Goal: Information Seeking & Learning: Check status

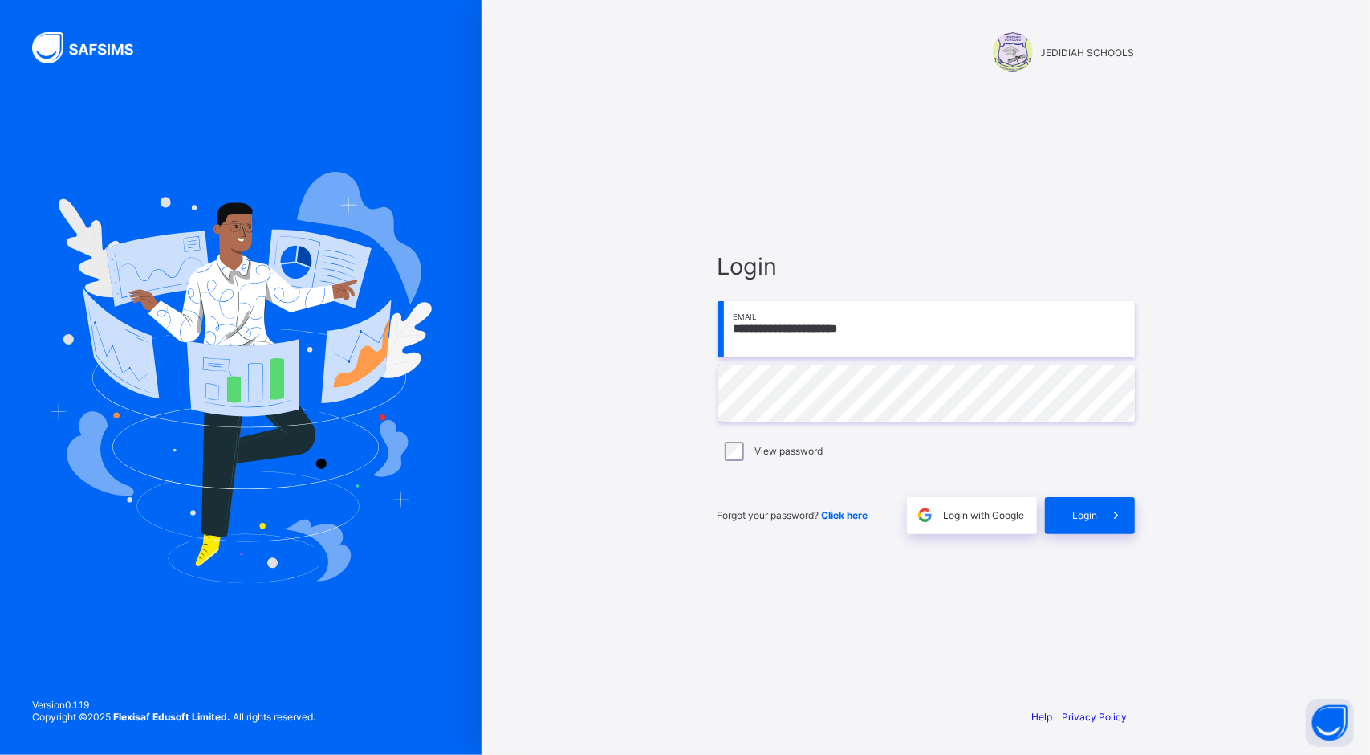
click at [1031, 343] on input "**********" at bounding box center [926, 329] width 417 height 56
type input "**********"
click at [1106, 515] on span at bounding box center [1116, 515] width 37 height 37
click at [1236, 105] on div "**********" at bounding box center [926, 377] width 889 height 755
click at [1069, 523] on div "Login" at bounding box center [1090, 515] width 90 height 37
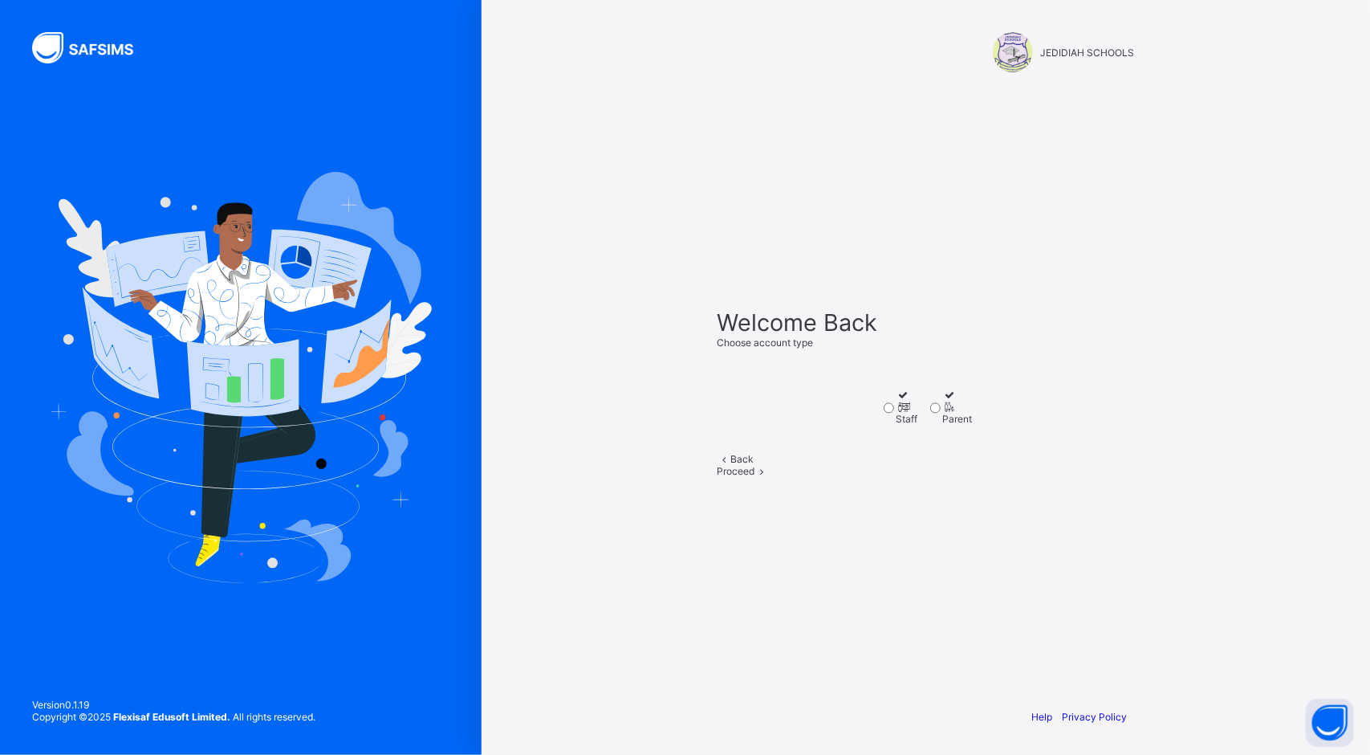
click at [897, 401] on div at bounding box center [908, 407] width 22 height 12
click at [769, 477] on span at bounding box center [762, 471] width 14 height 12
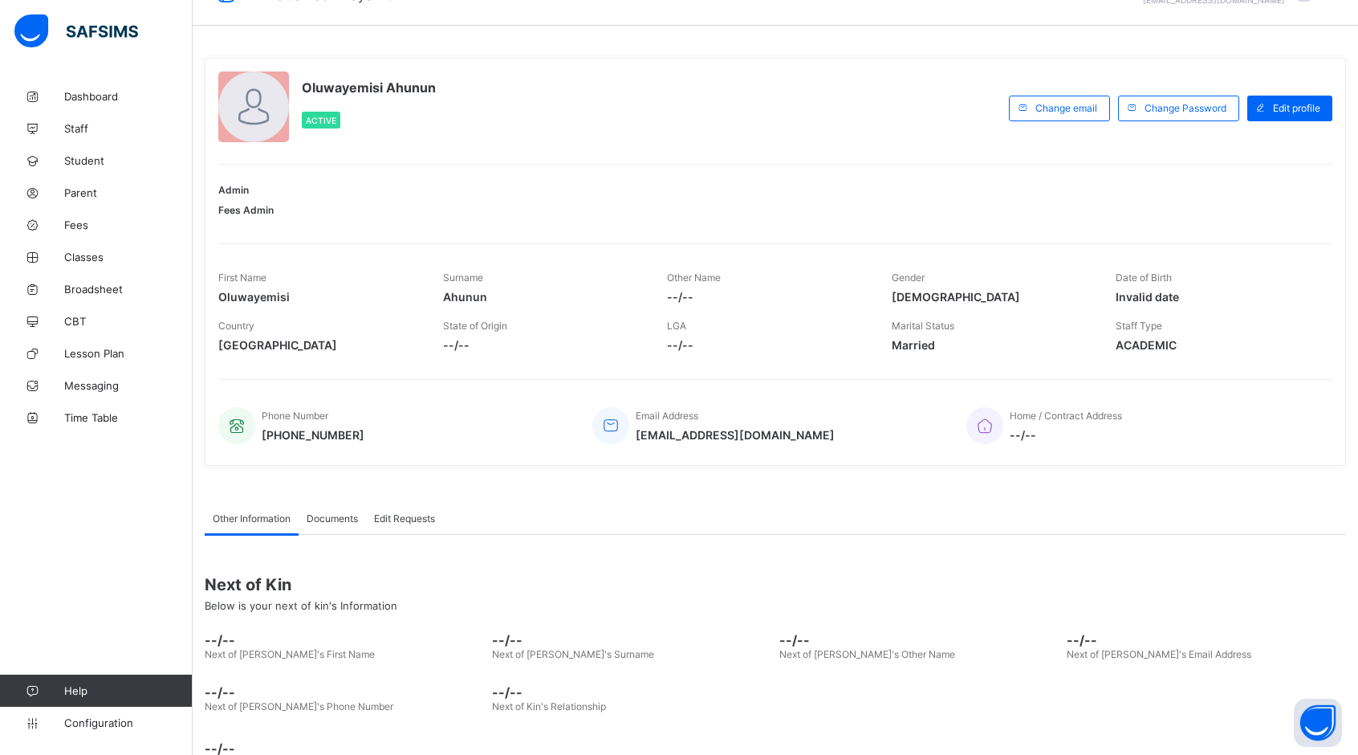
scroll to position [71, 0]
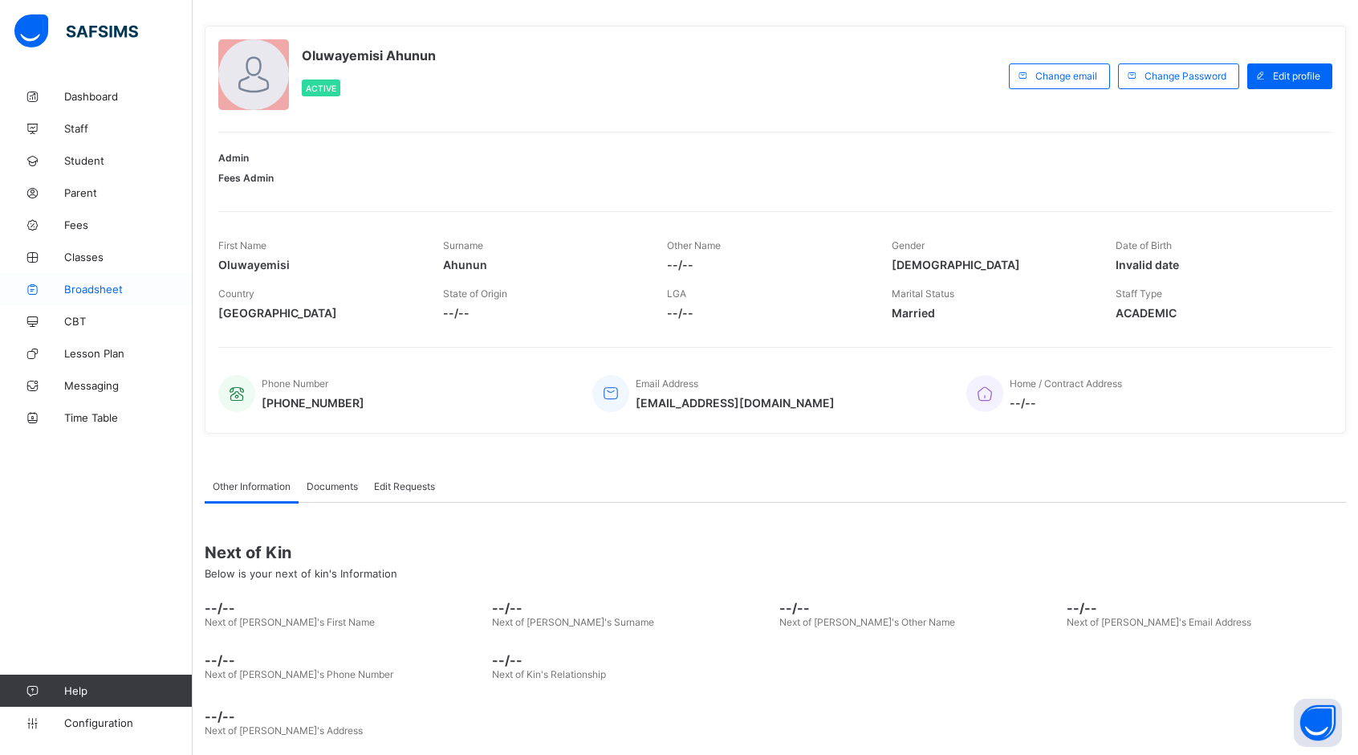
click at [77, 293] on span "Broadsheet" at bounding box center [128, 289] width 128 height 13
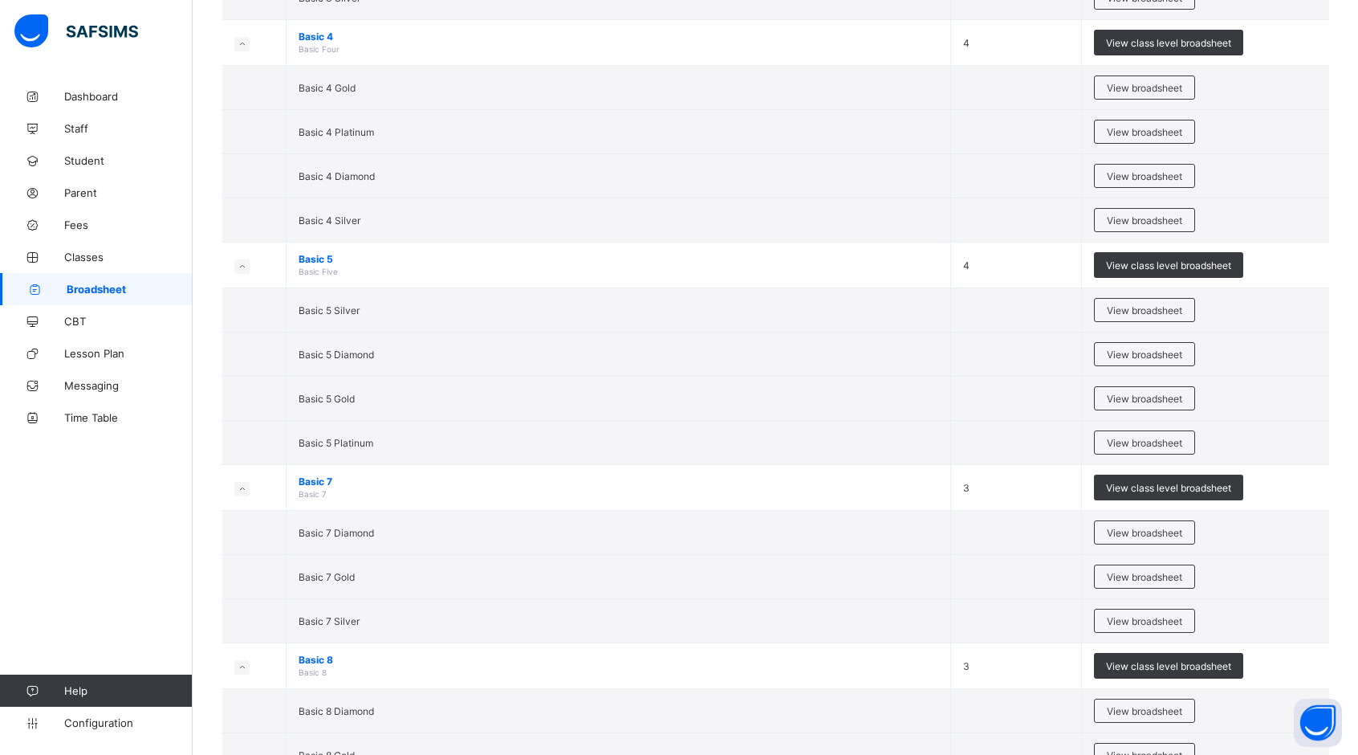
scroll to position [2031, 0]
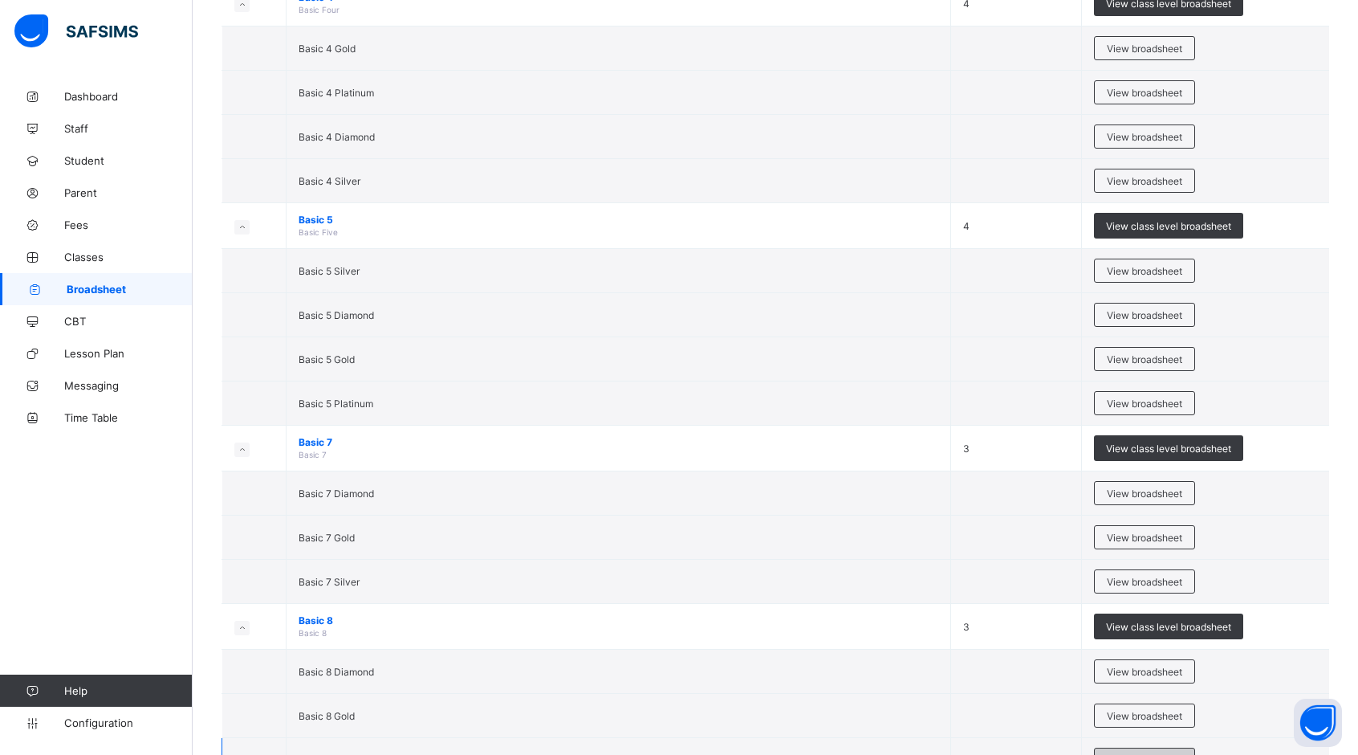
click at [1172, 754] on span "View broadsheet" at bounding box center [1144, 760] width 75 height 12
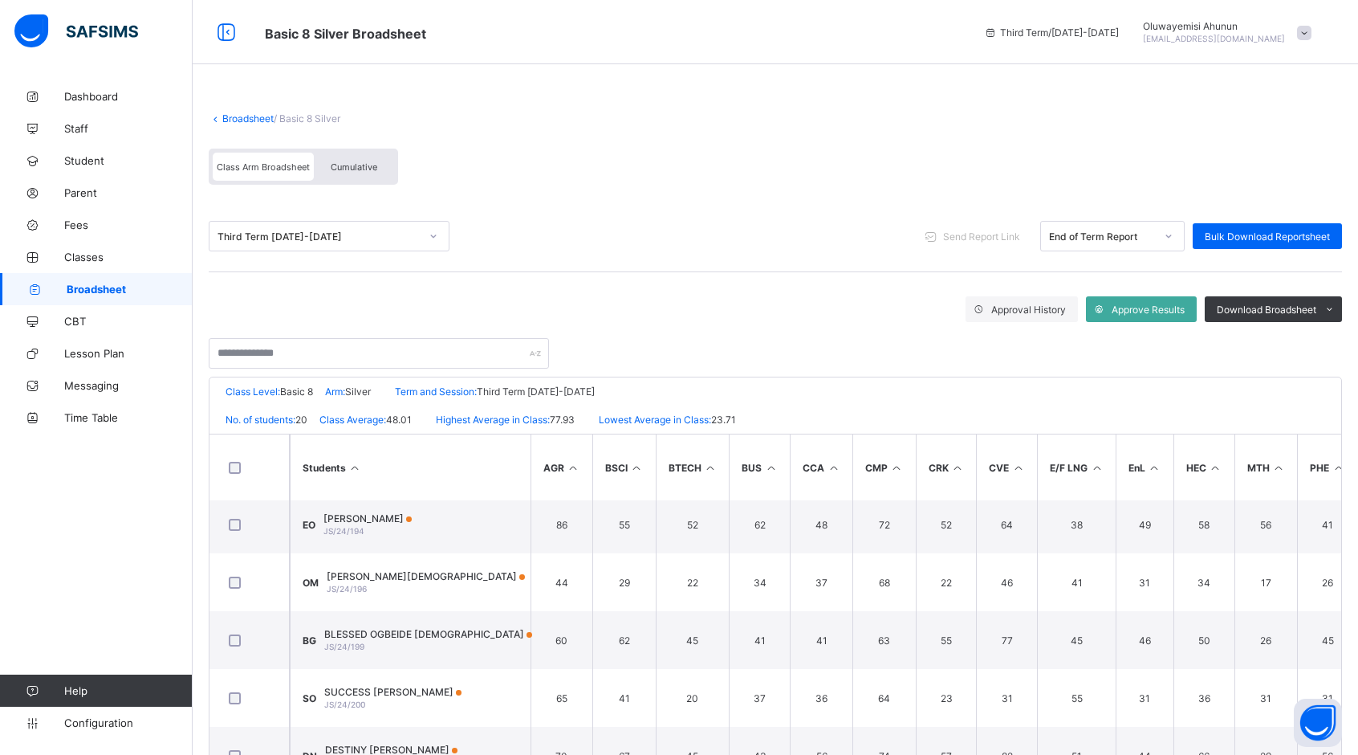
scroll to position [827, 0]
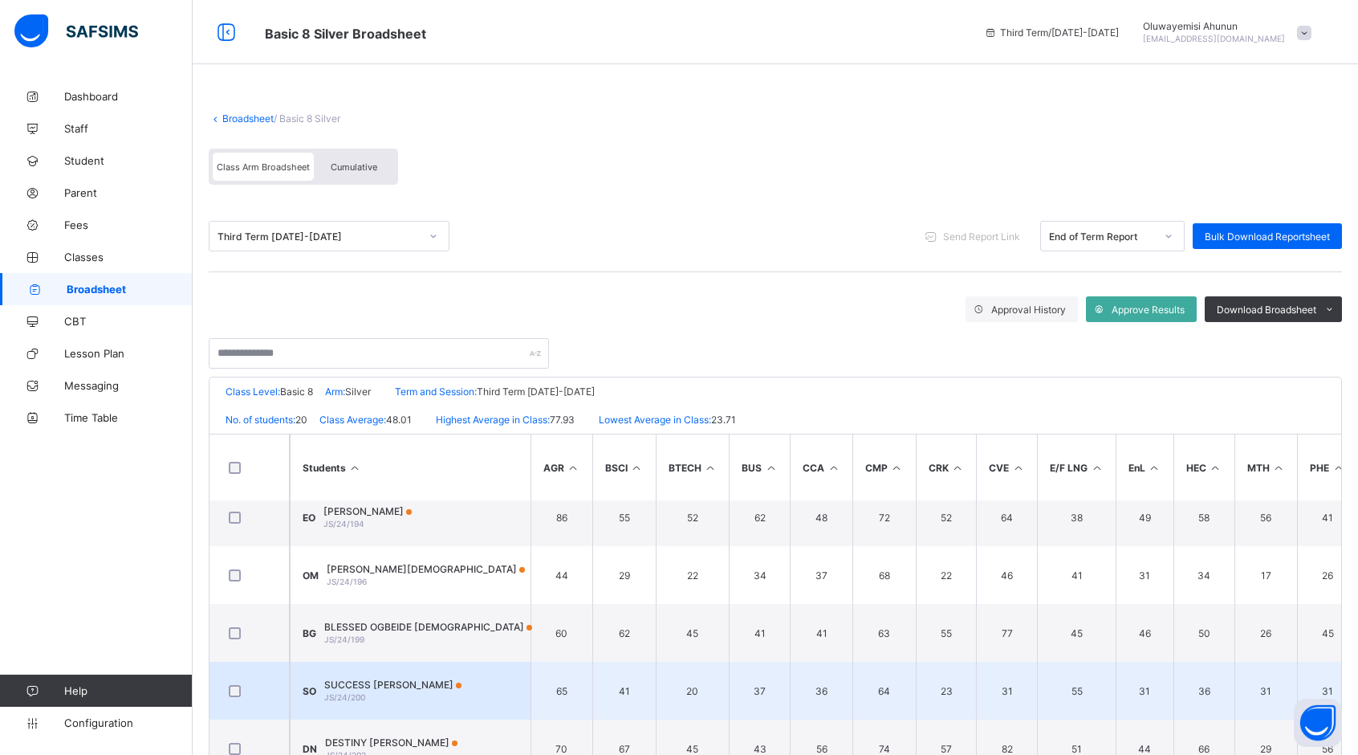
click at [411, 678] on span "SUCCESS [PERSON_NAME]" at bounding box center [392, 684] width 137 height 12
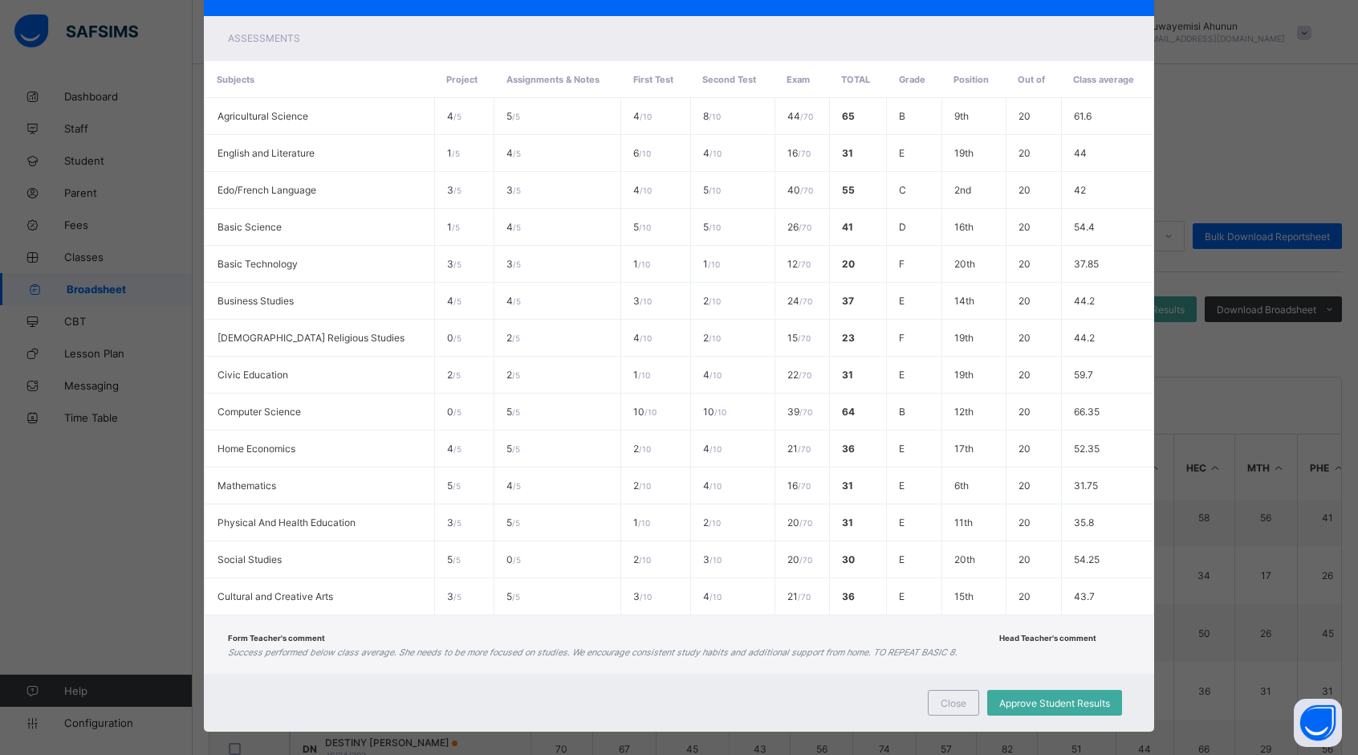
scroll to position [287, 0]
click at [969, 690] on div "Close" at bounding box center [953, 703] width 51 height 26
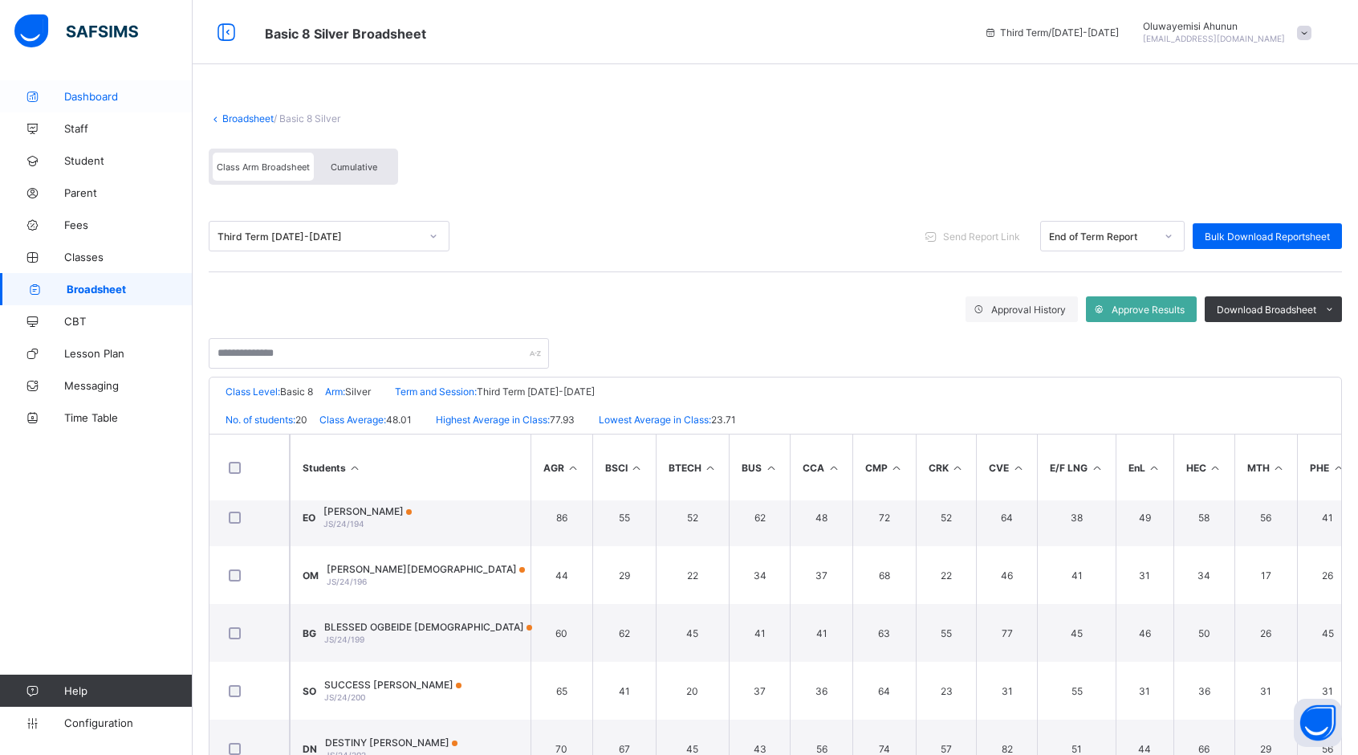
click at [80, 102] on span "Dashboard" at bounding box center [128, 96] width 128 height 13
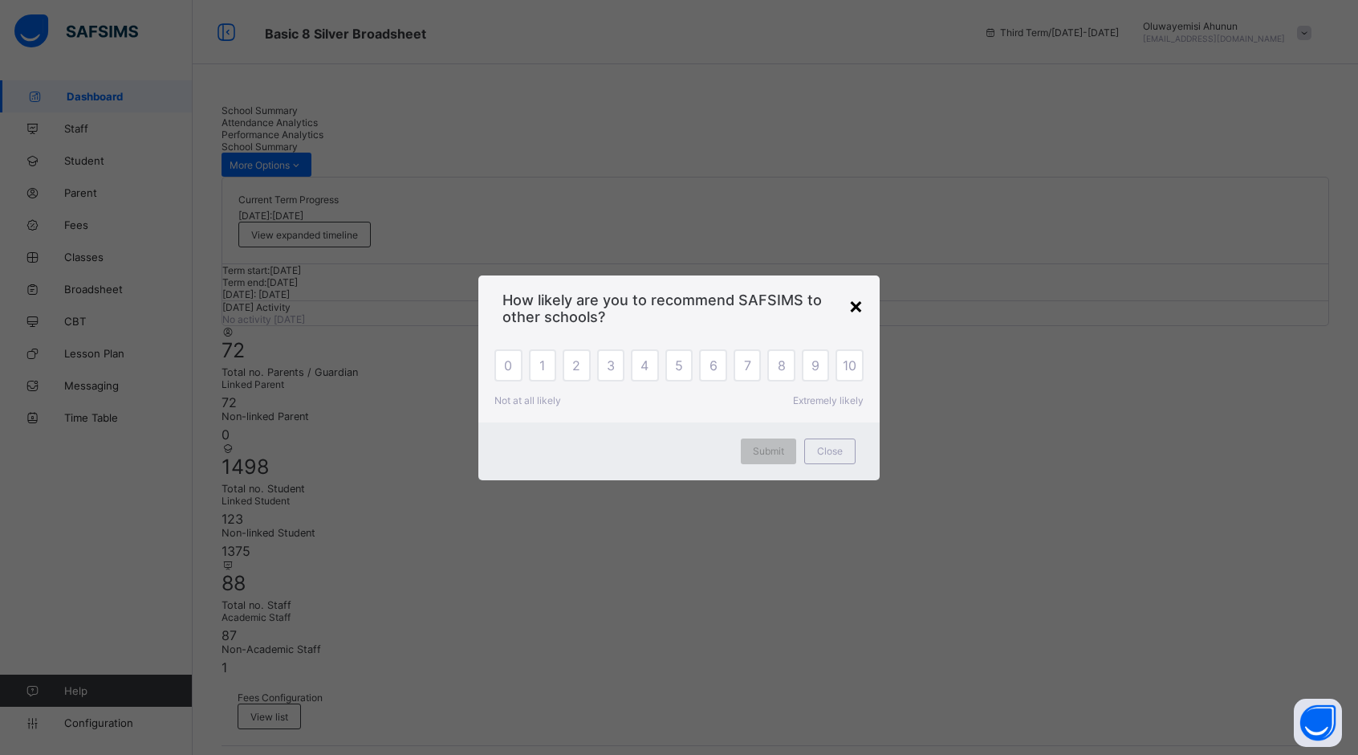
click at [849, 310] on div "×" at bounding box center [856, 304] width 15 height 27
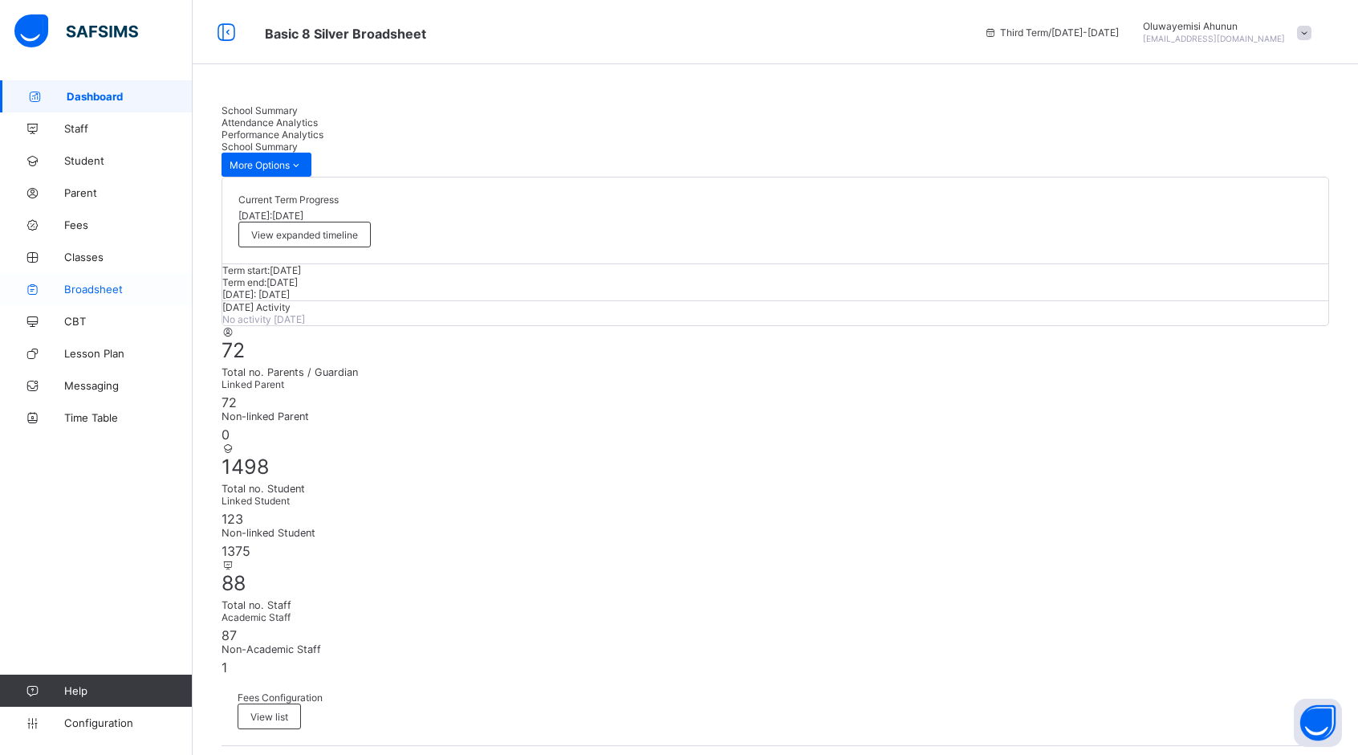
click at [88, 283] on span "Broadsheet" at bounding box center [128, 289] width 128 height 13
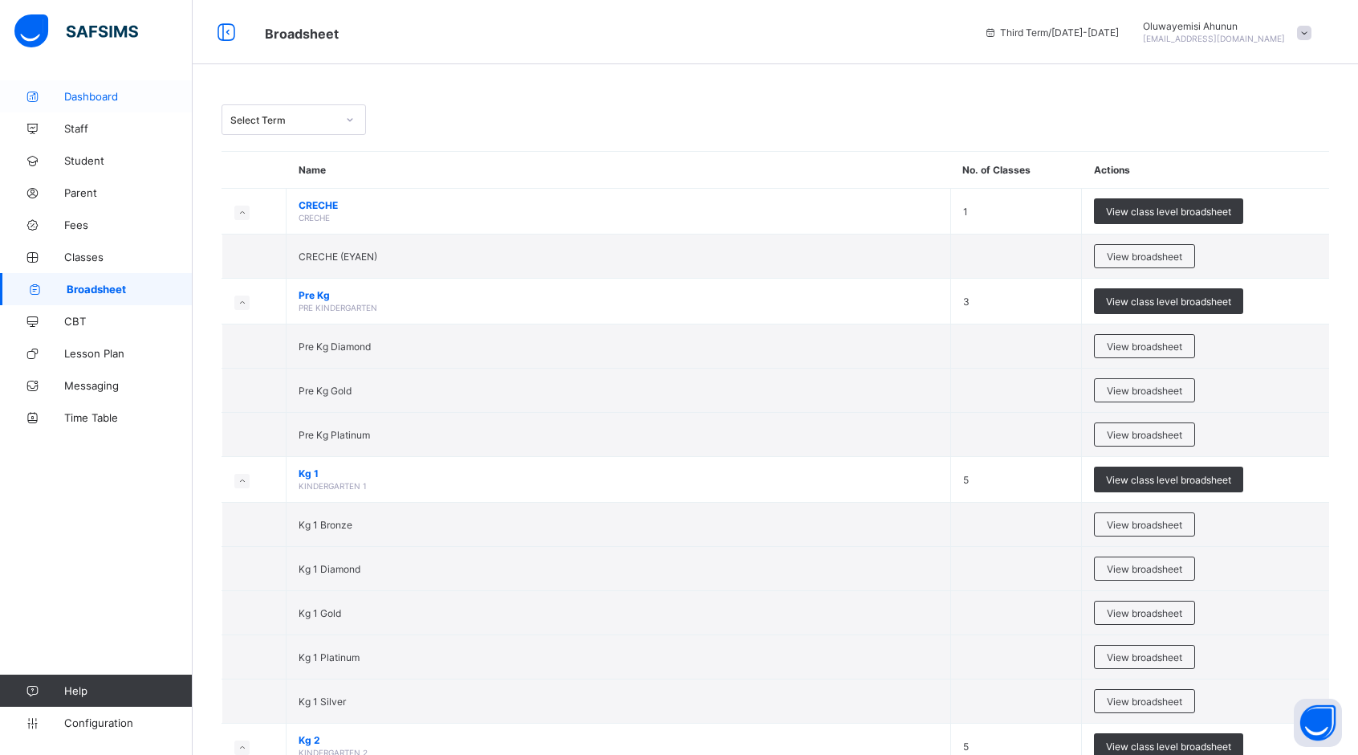
click at [104, 100] on span "Dashboard" at bounding box center [128, 96] width 128 height 13
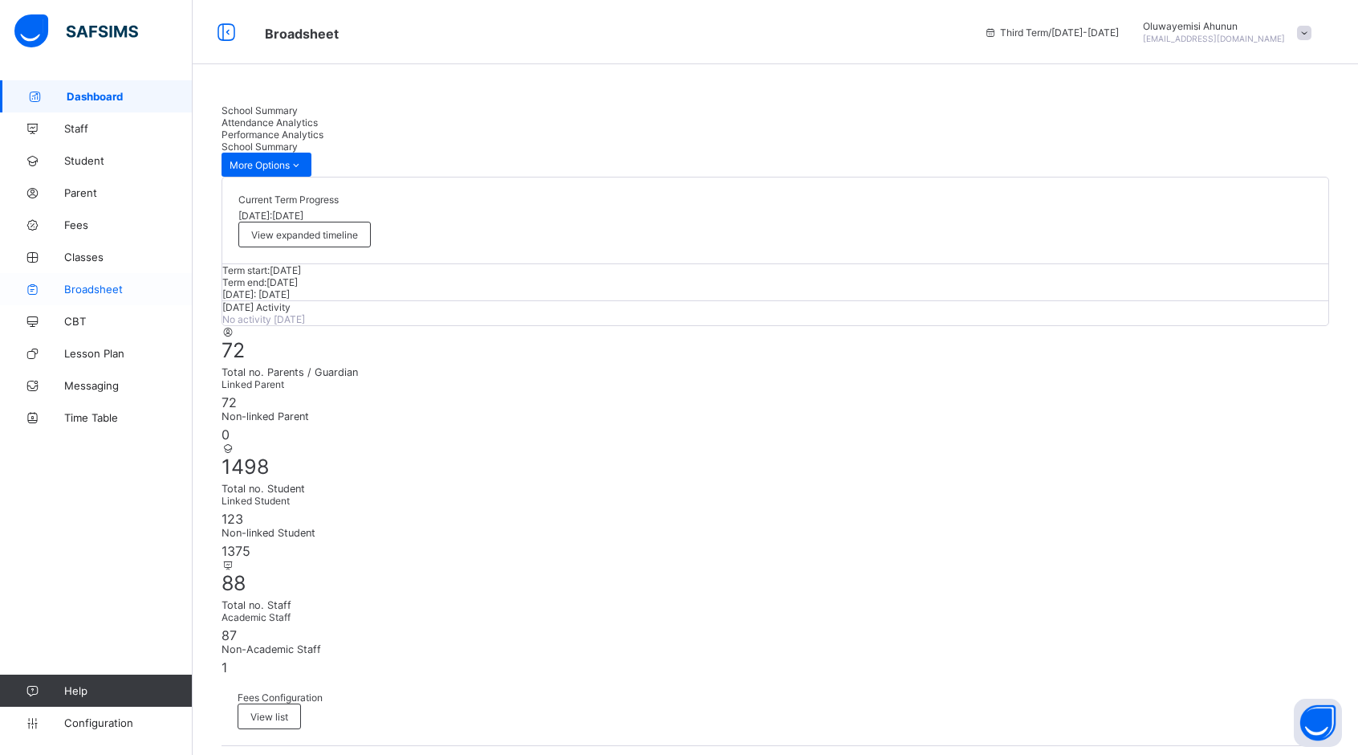
click at [112, 293] on span "Broadsheet" at bounding box center [128, 289] width 128 height 13
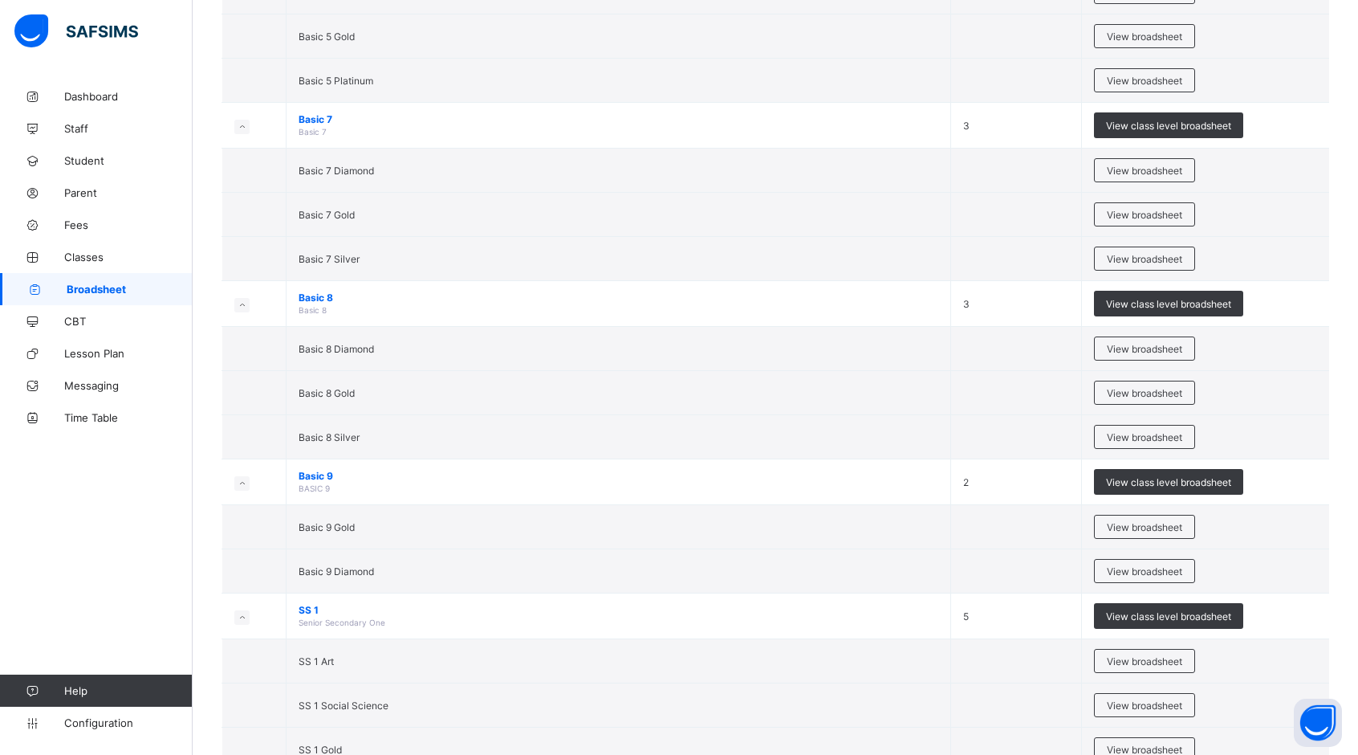
scroll to position [2409, 0]
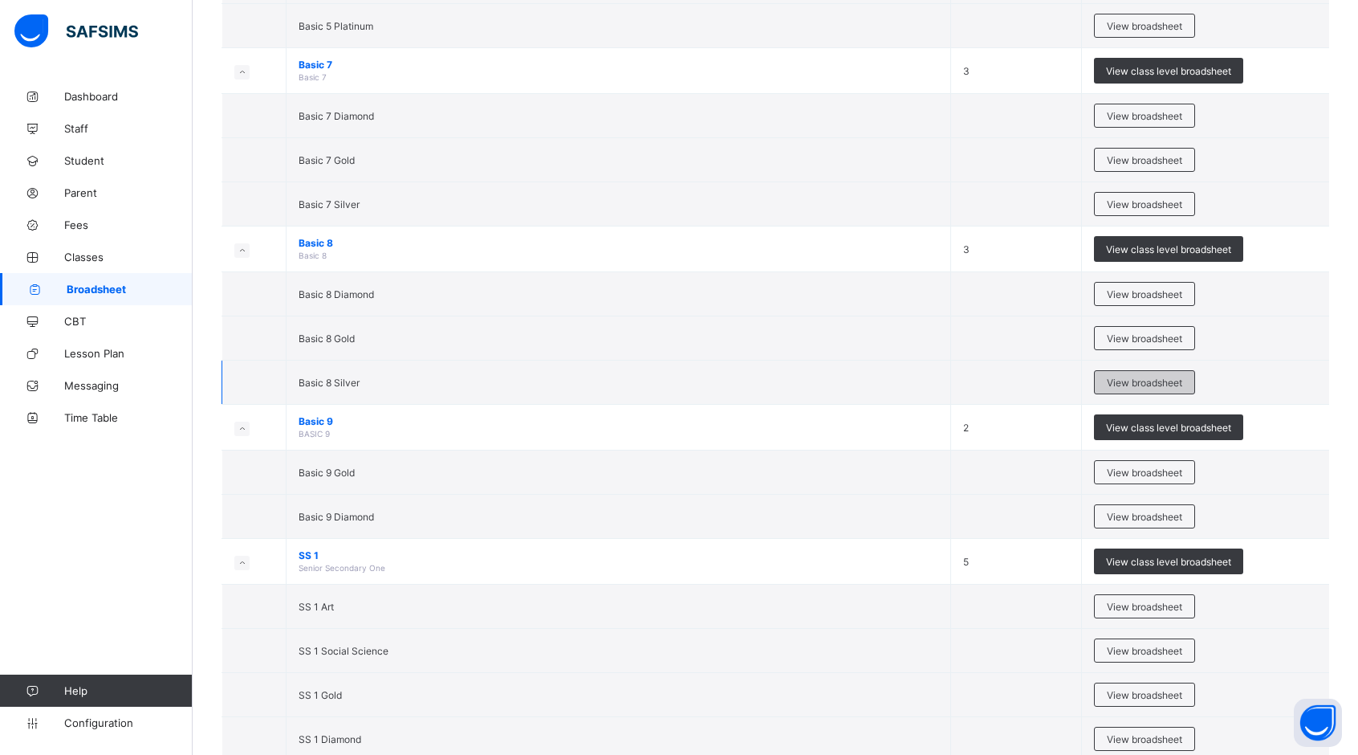
click at [1148, 372] on div "View broadsheet" at bounding box center [1144, 382] width 101 height 24
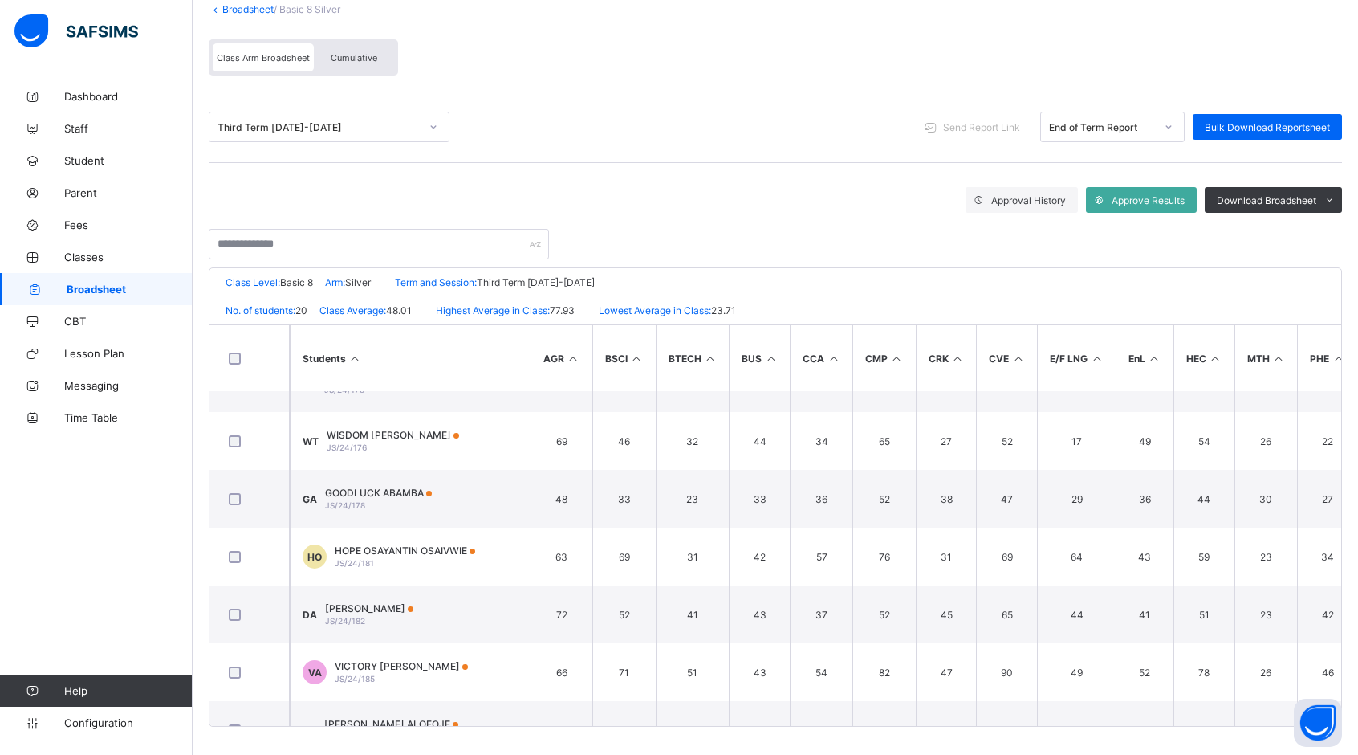
scroll to position [265, 0]
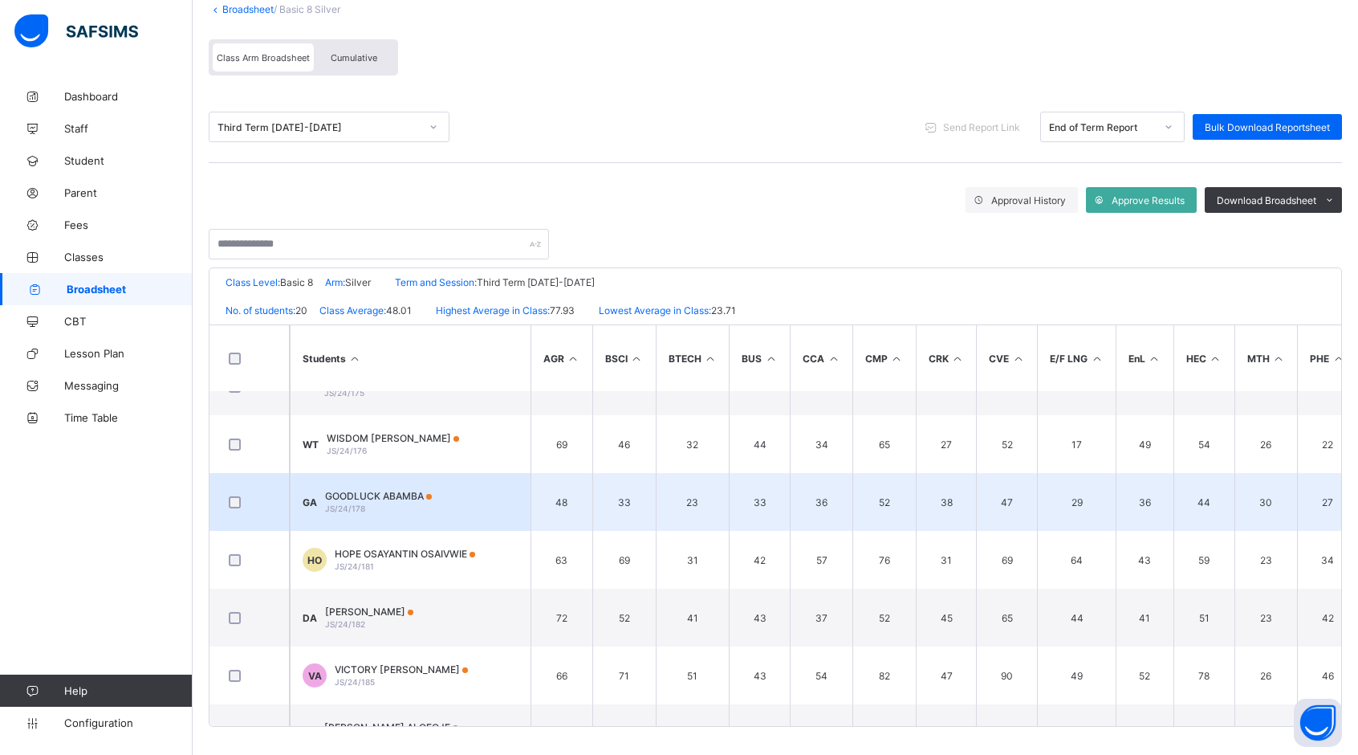
click at [376, 491] on span "GOODLUCK ABAMBA" at bounding box center [378, 496] width 107 height 12
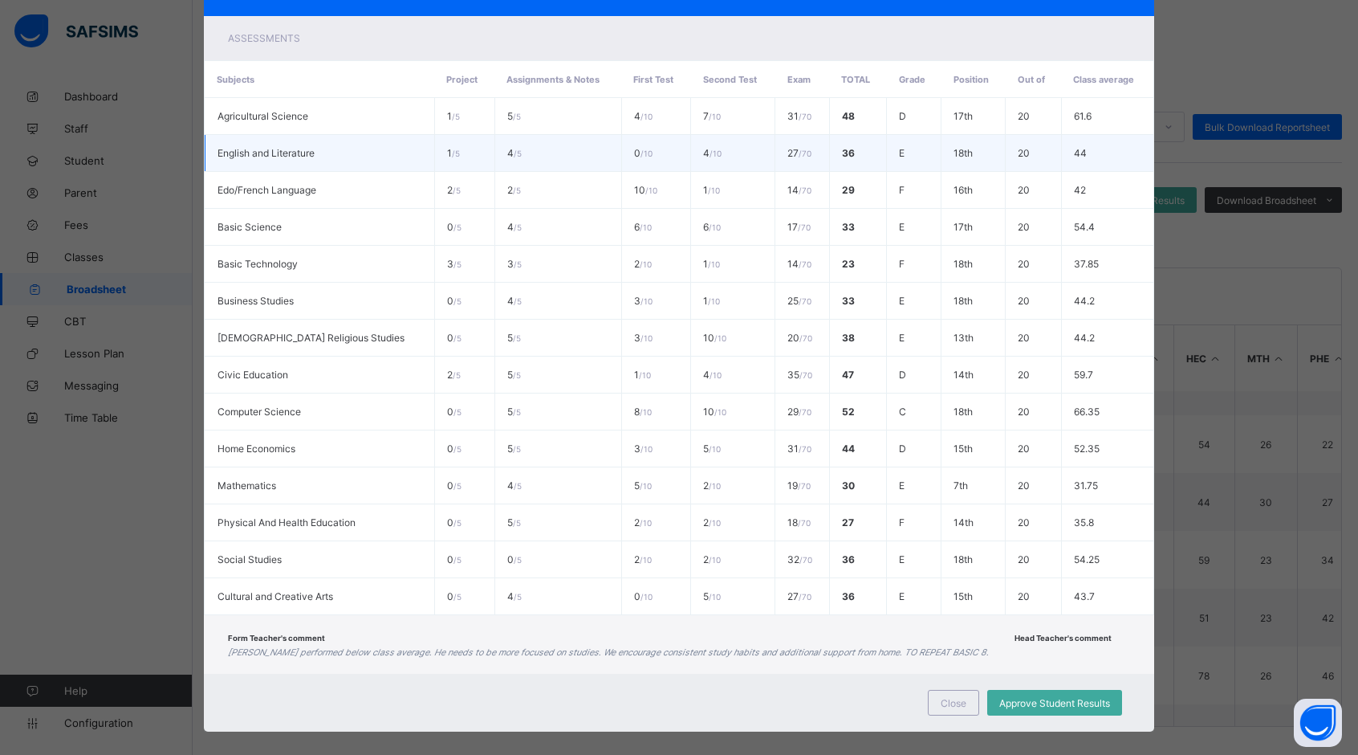
scroll to position [287, 0]
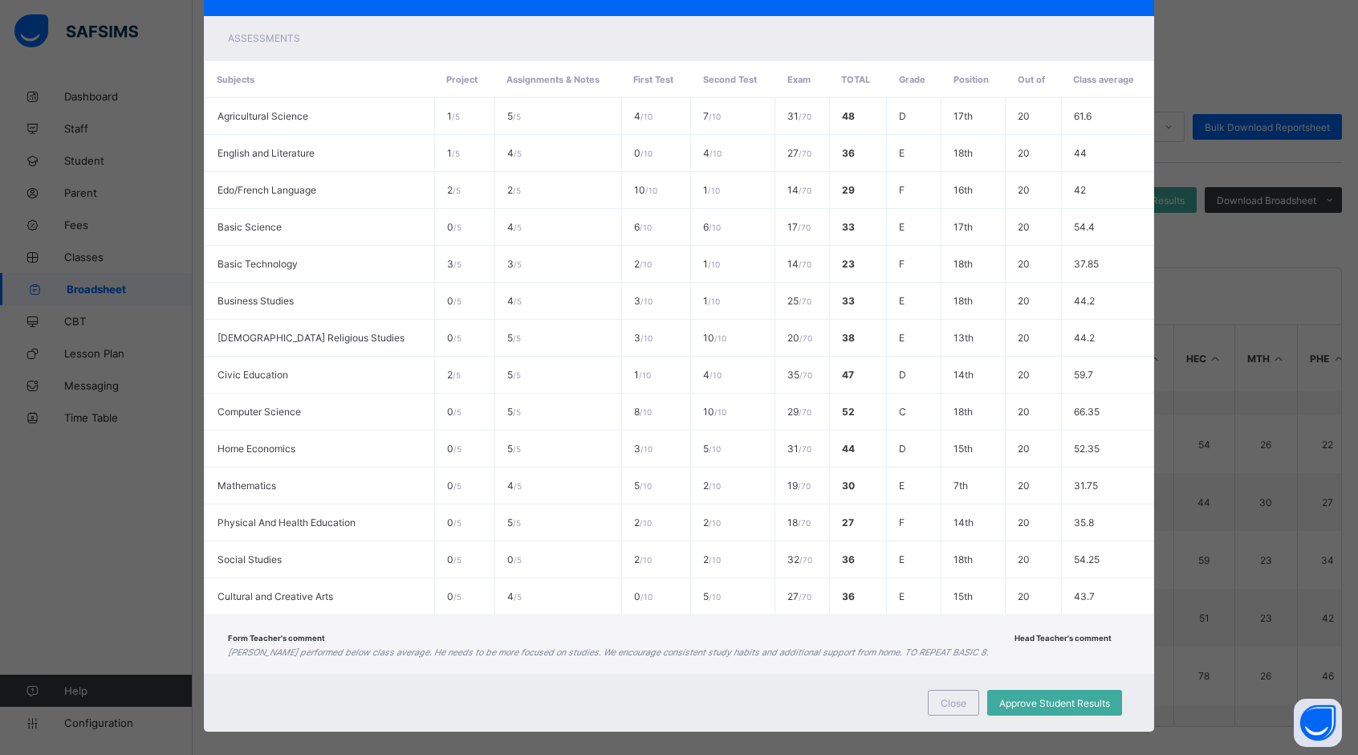
click at [130, 491] on div "GA JS/24/178 GOODLUCK ABAMBA Basic 8 Silver Pending End of Term Report View Rep…" at bounding box center [679, 377] width 1358 height 755
click at [955, 697] on span "Close" at bounding box center [954, 703] width 26 height 12
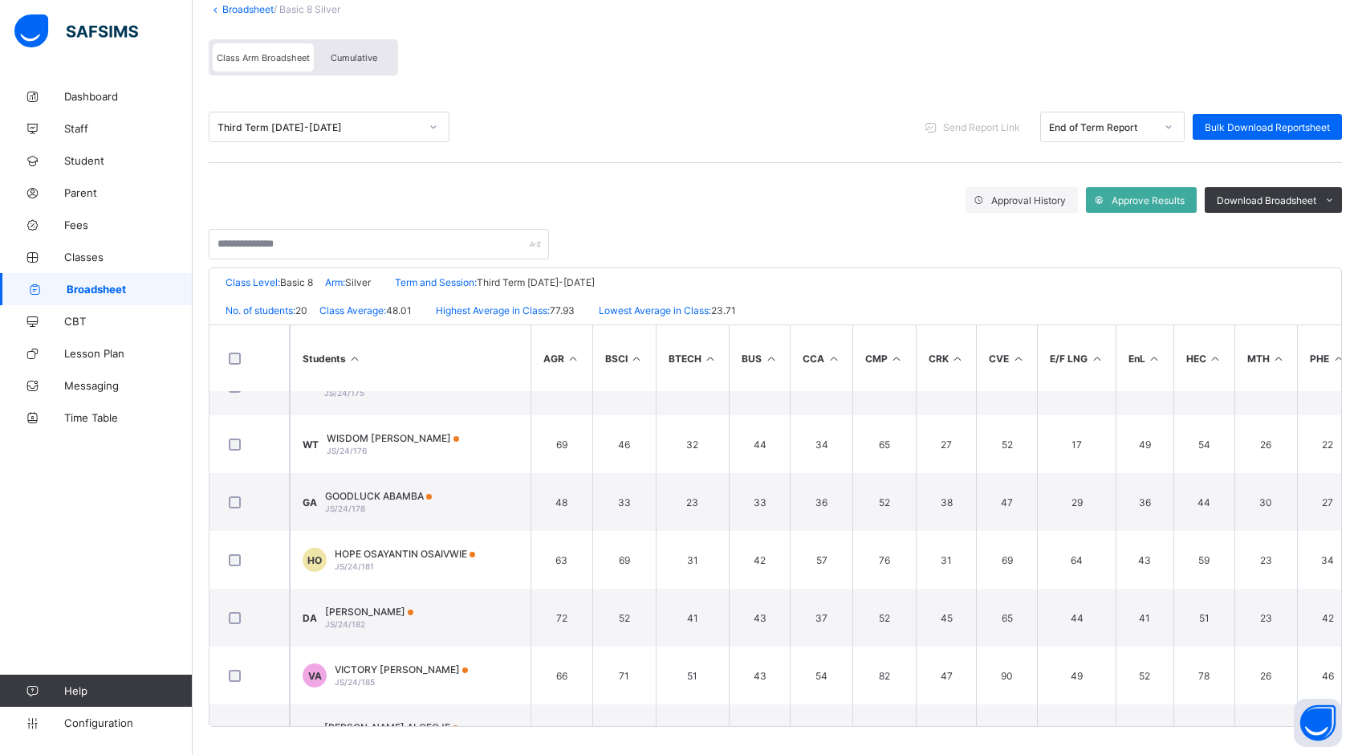
click at [83, 288] on span "Broadsheet" at bounding box center [130, 289] width 126 height 13
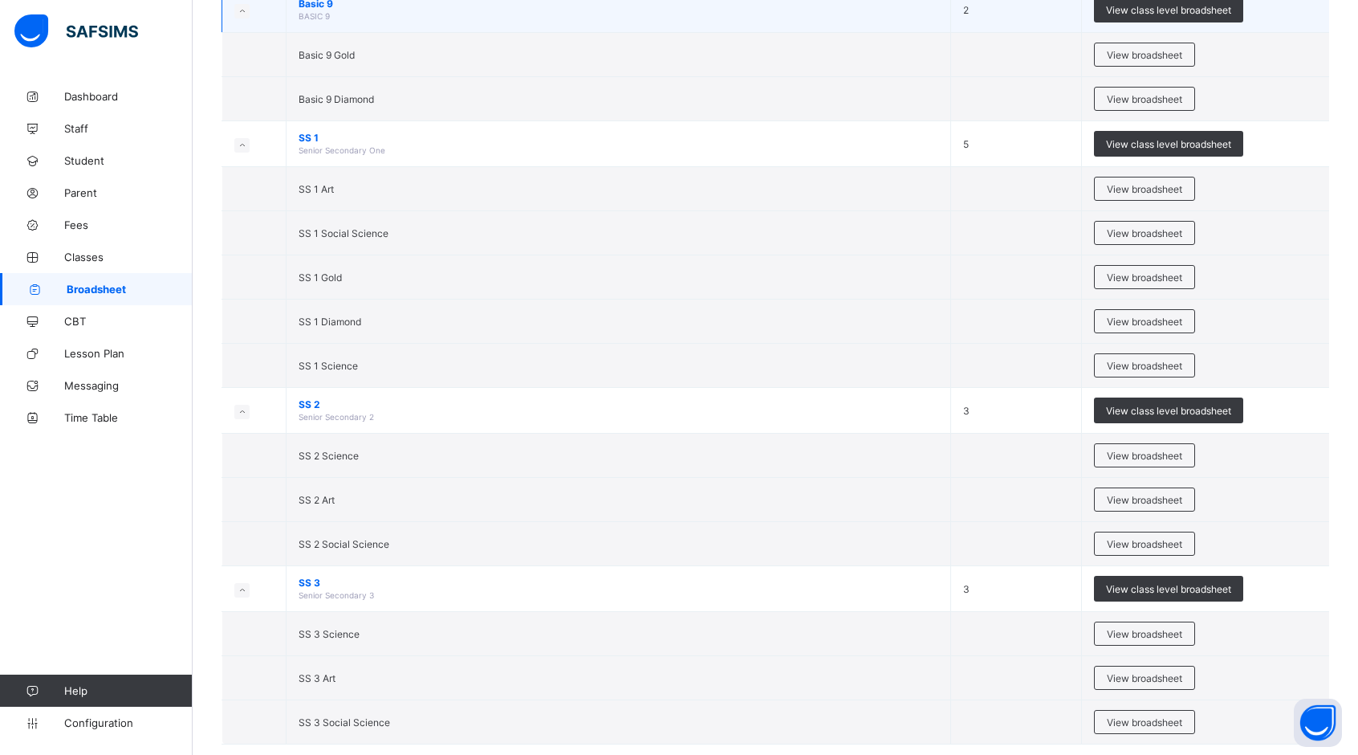
scroll to position [2834, 0]
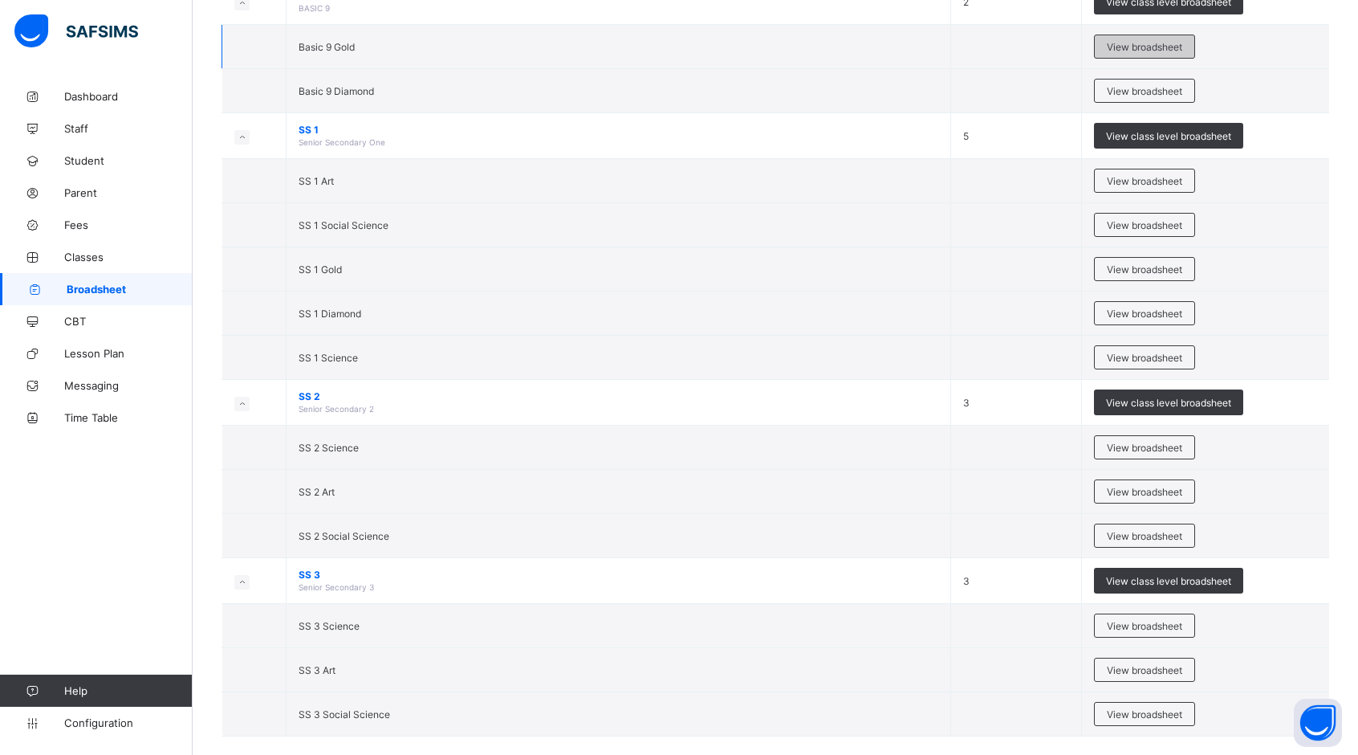
click at [1166, 41] on span "View broadsheet" at bounding box center [1144, 47] width 75 height 12
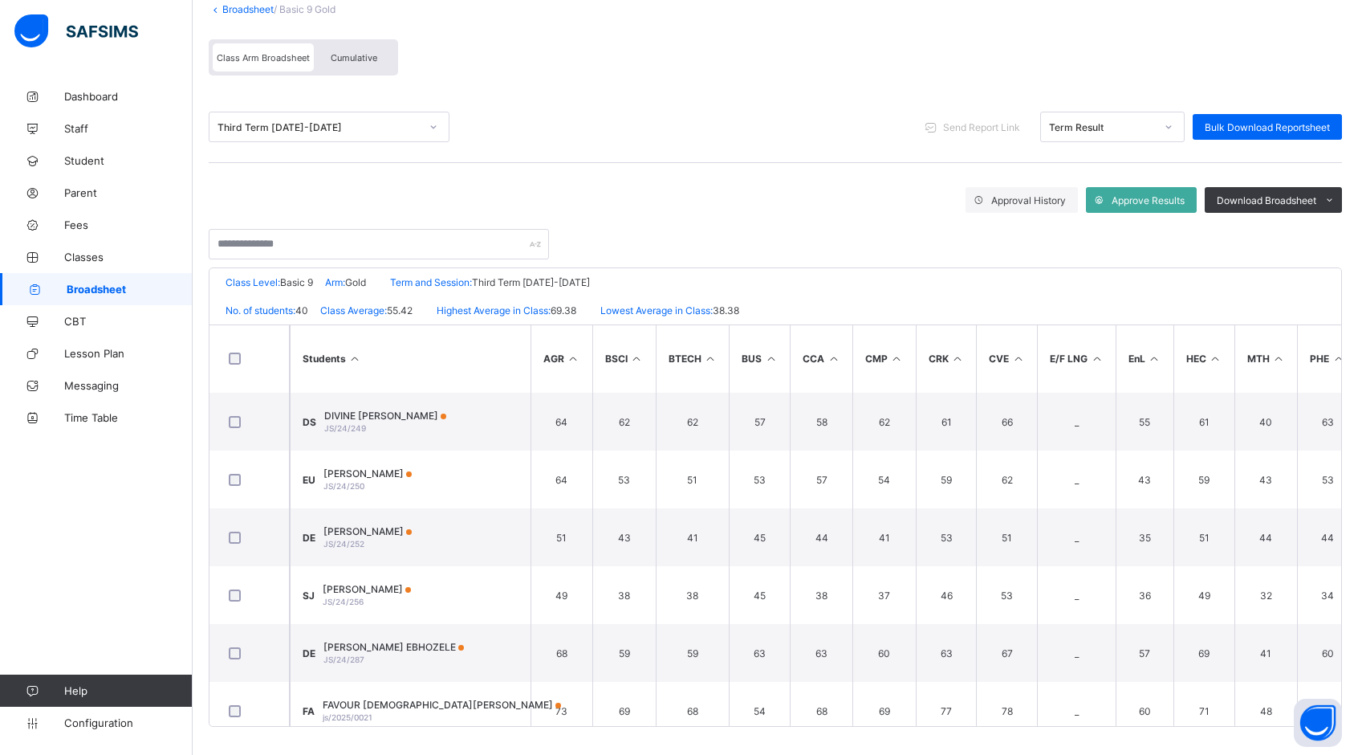
scroll to position [1983, 0]
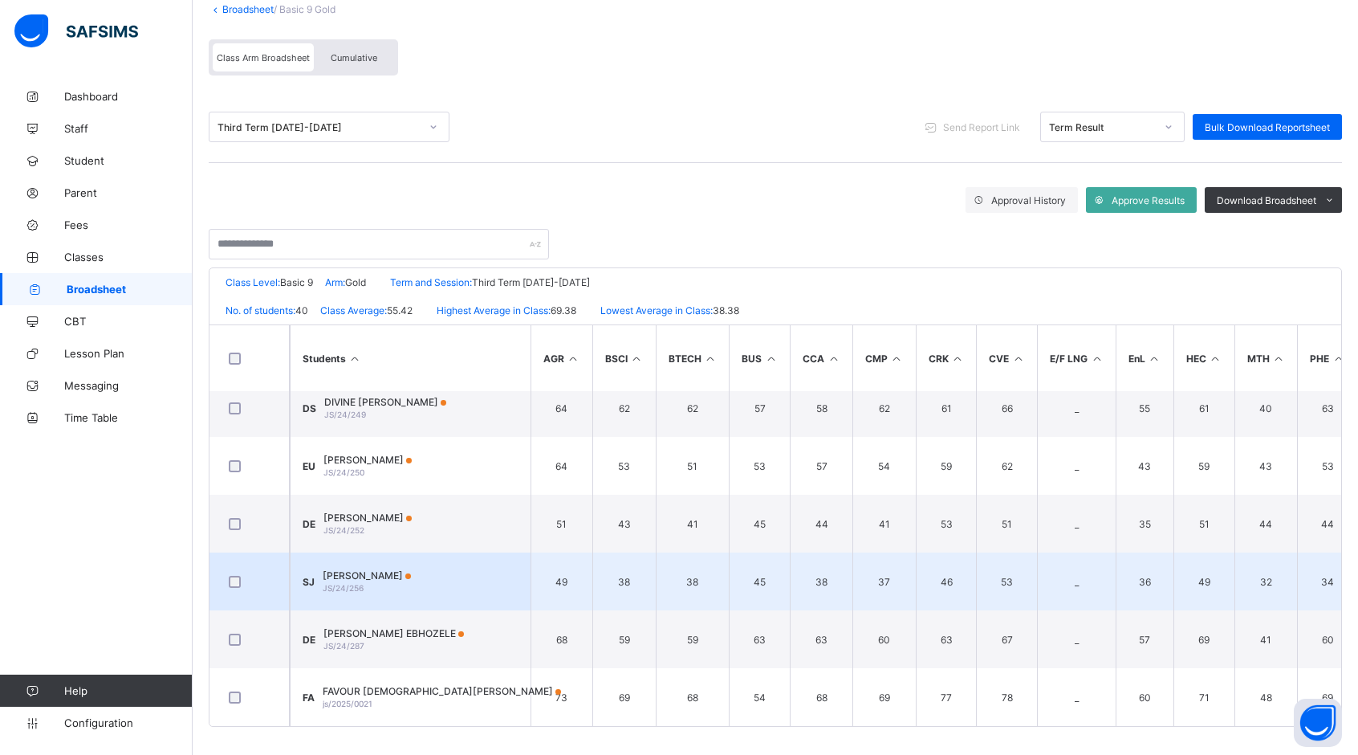
click at [365, 569] on span "[PERSON_NAME]" at bounding box center [367, 575] width 88 height 12
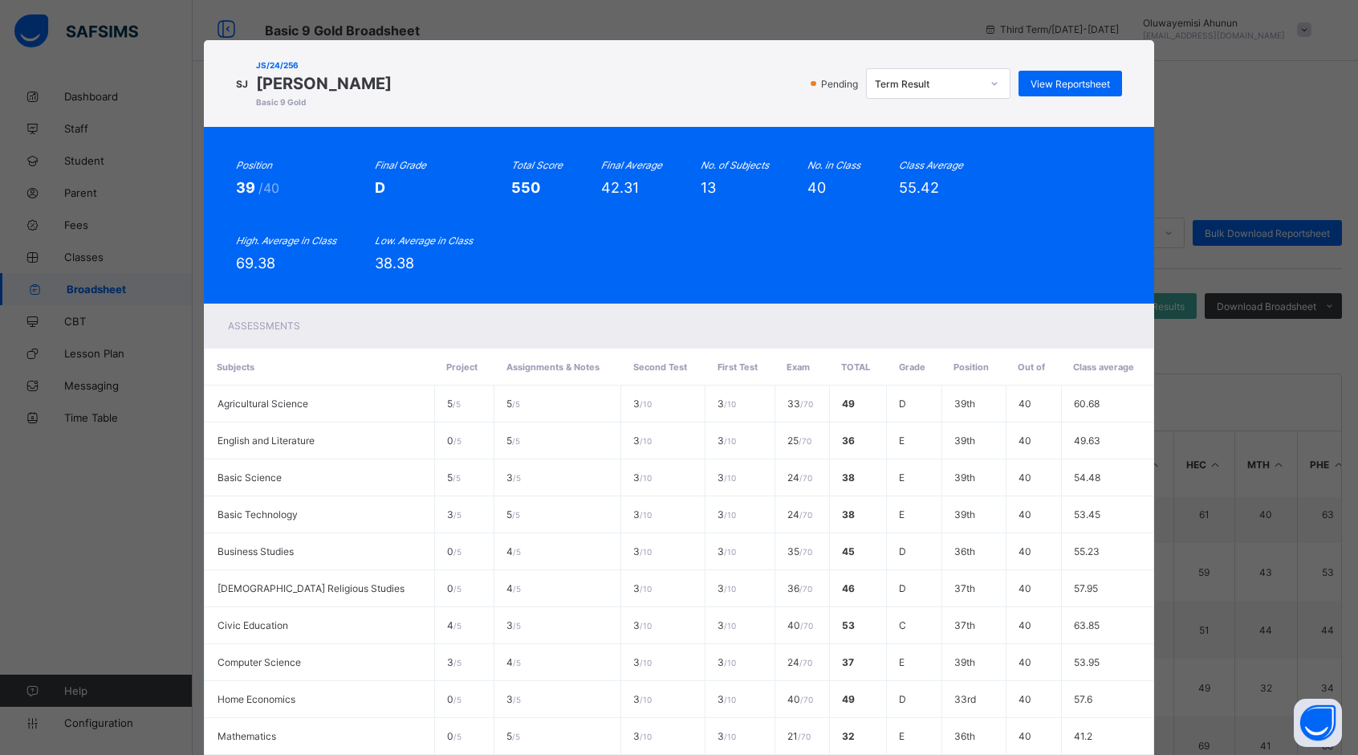
scroll to position [0, 0]
click at [1262, 153] on div "SJ JS/24/256 [PERSON_NAME] Basic 9 Gold Pending Term Result View Reportsheet Po…" at bounding box center [679, 377] width 1358 height 755
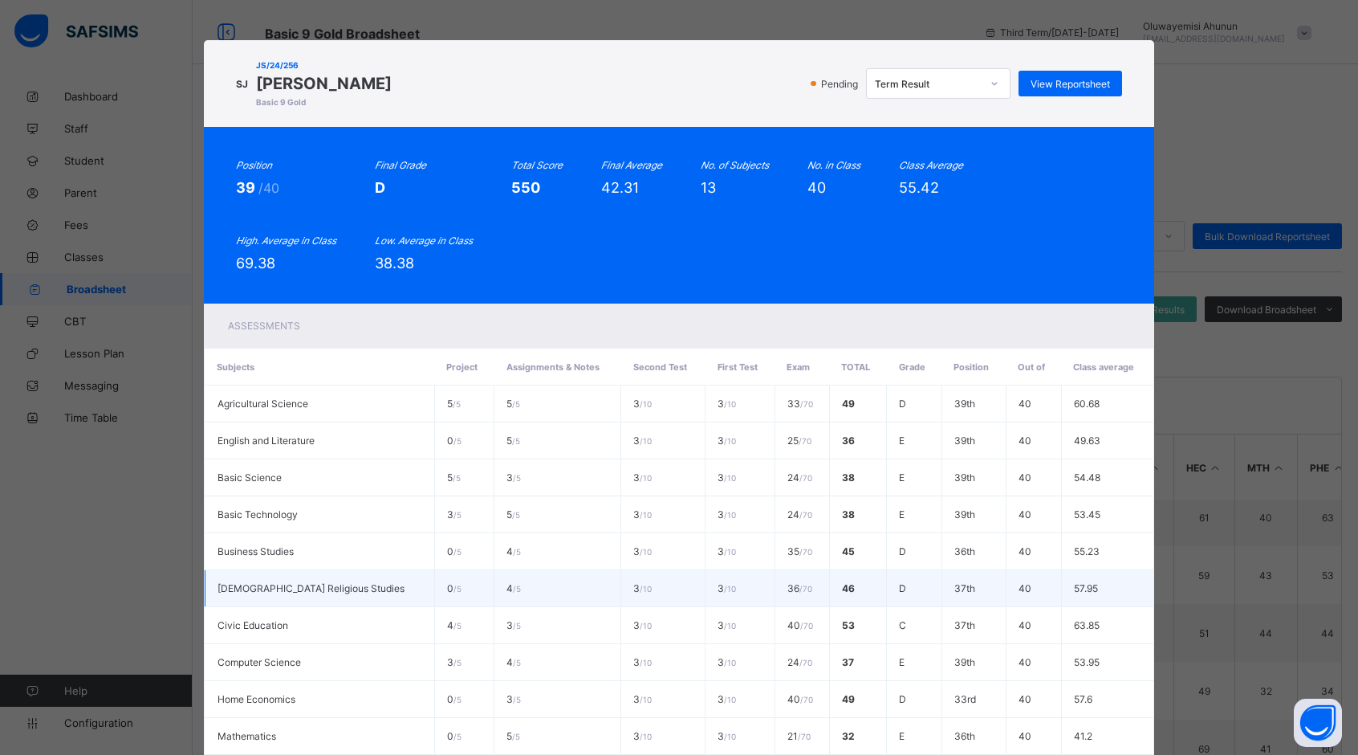
scroll to position [252, 0]
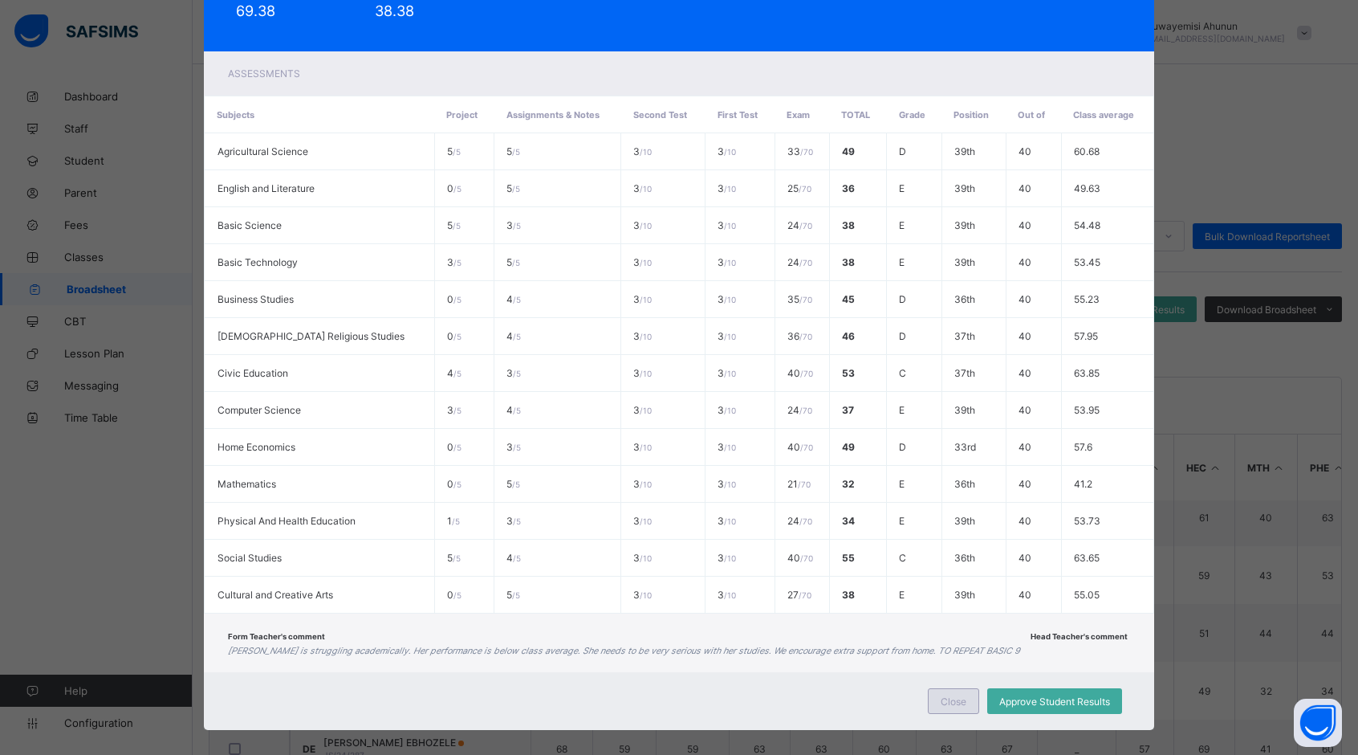
click at [963, 695] on span "Close" at bounding box center [954, 701] width 26 height 12
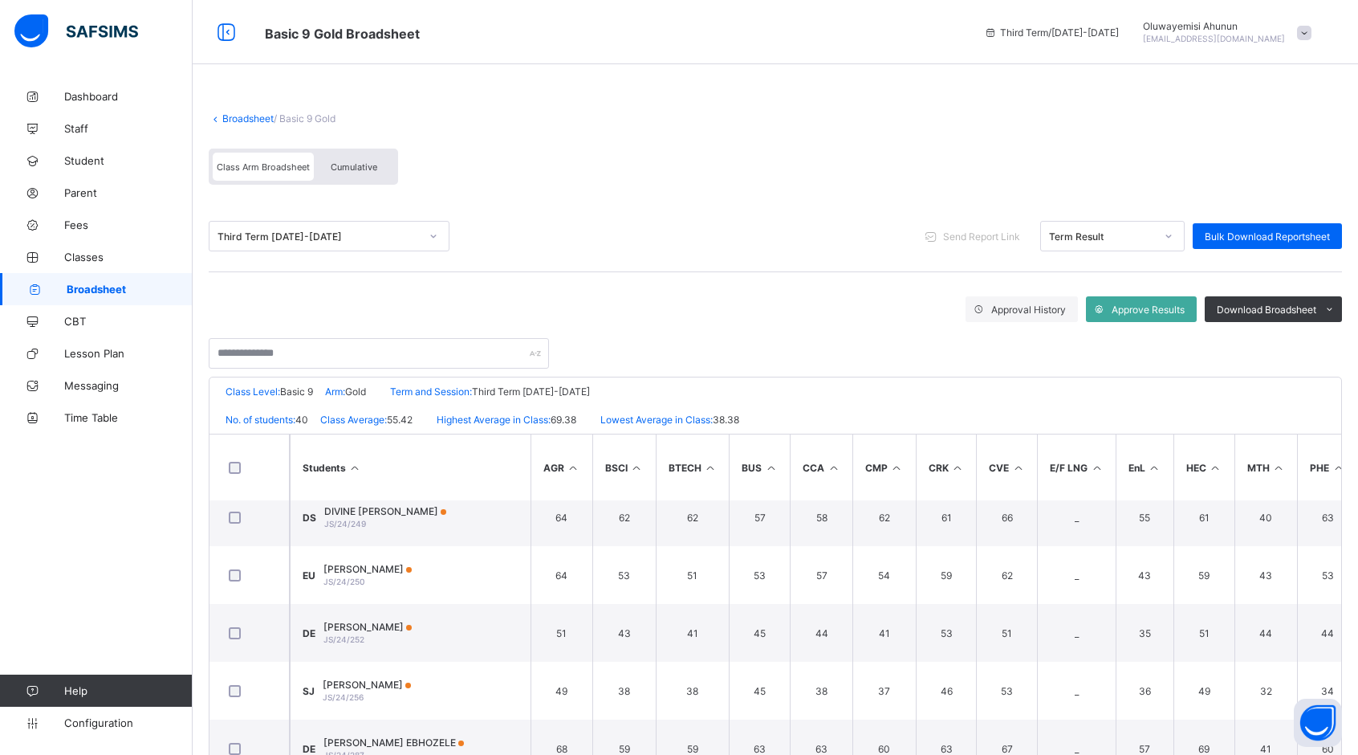
scroll to position [109, 0]
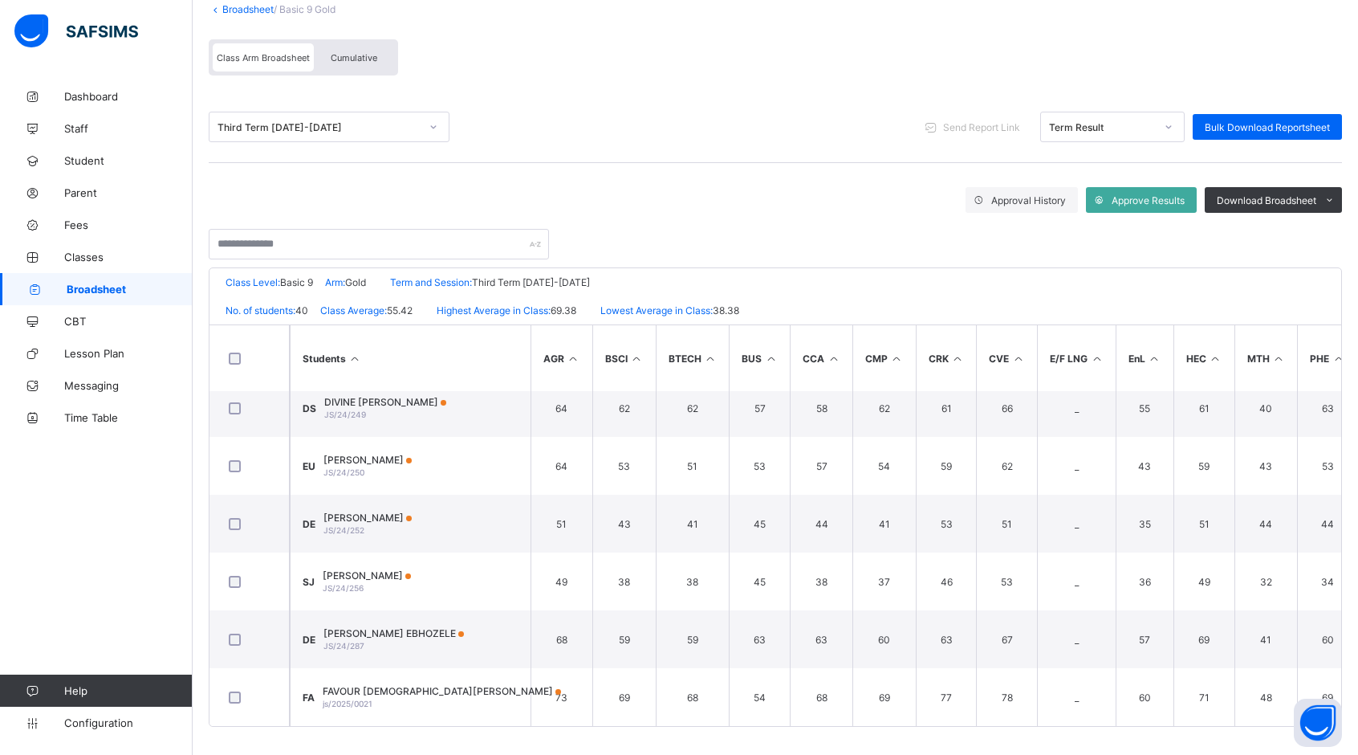
click at [891, 146] on div "Third Term [DATE]-[DATE] Send Report Link Term Result Bulk Download Reportsheet" at bounding box center [776, 127] width 1134 height 71
drag, startPoint x: 1288, startPoint y: 8, endPoint x: 944, endPoint y: 50, distance: 346.1
click at [944, 50] on div "Class Arm Broadsheet Cumulative" at bounding box center [776, 61] width 1134 height 60
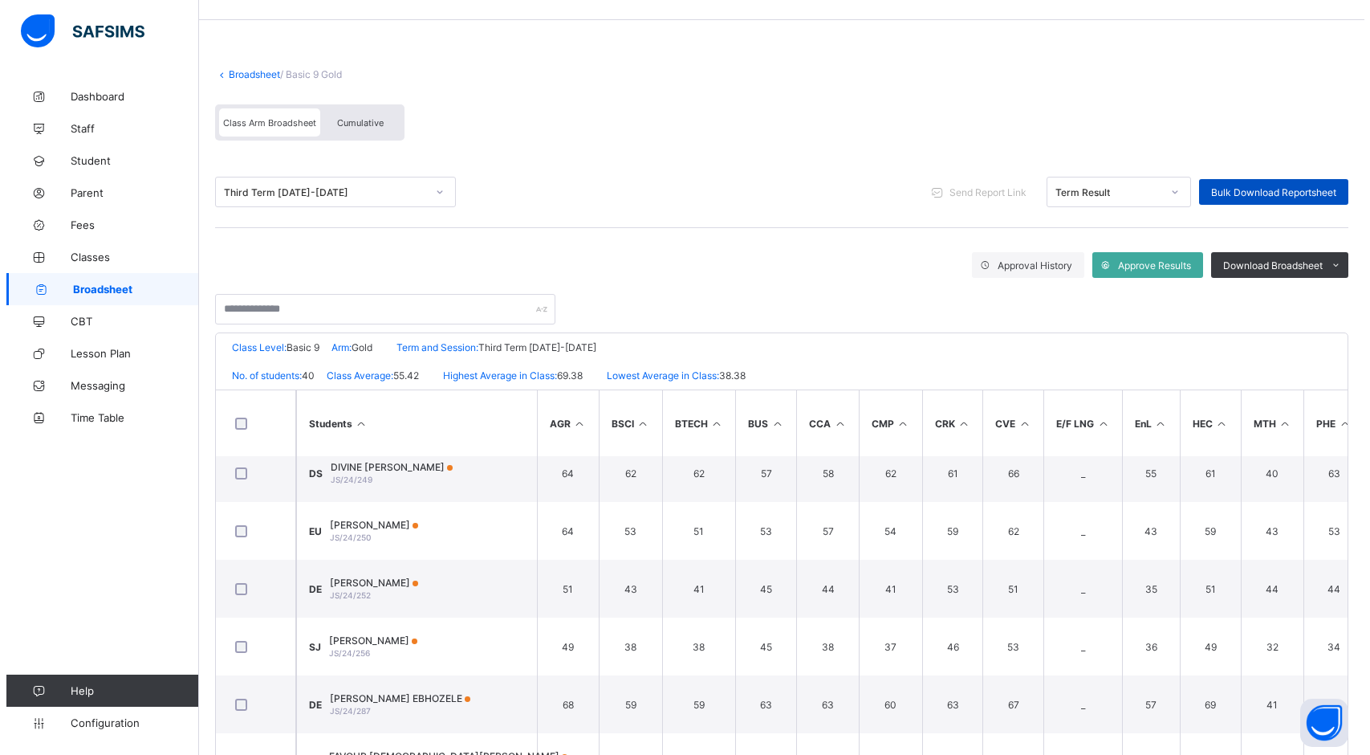
scroll to position [0, 0]
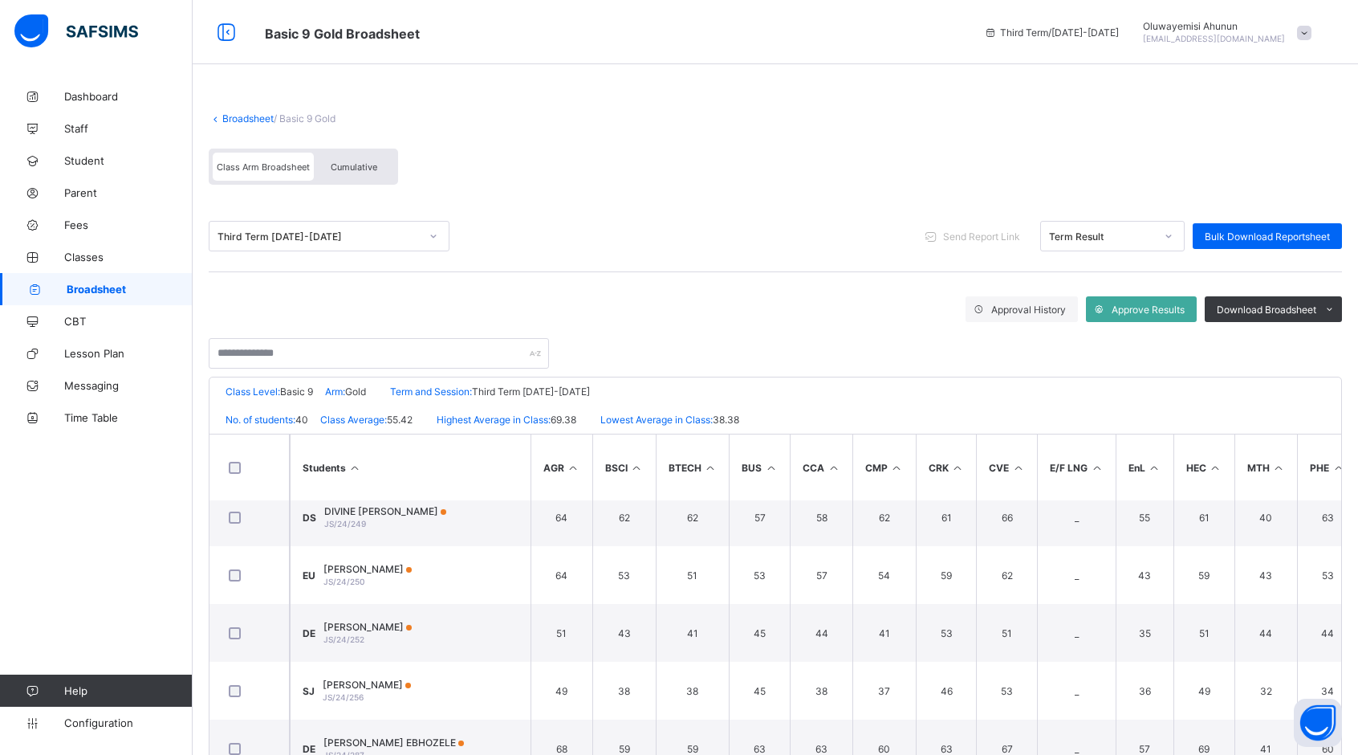
click at [1312, 31] on span at bounding box center [1304, 33] width 14 height 14
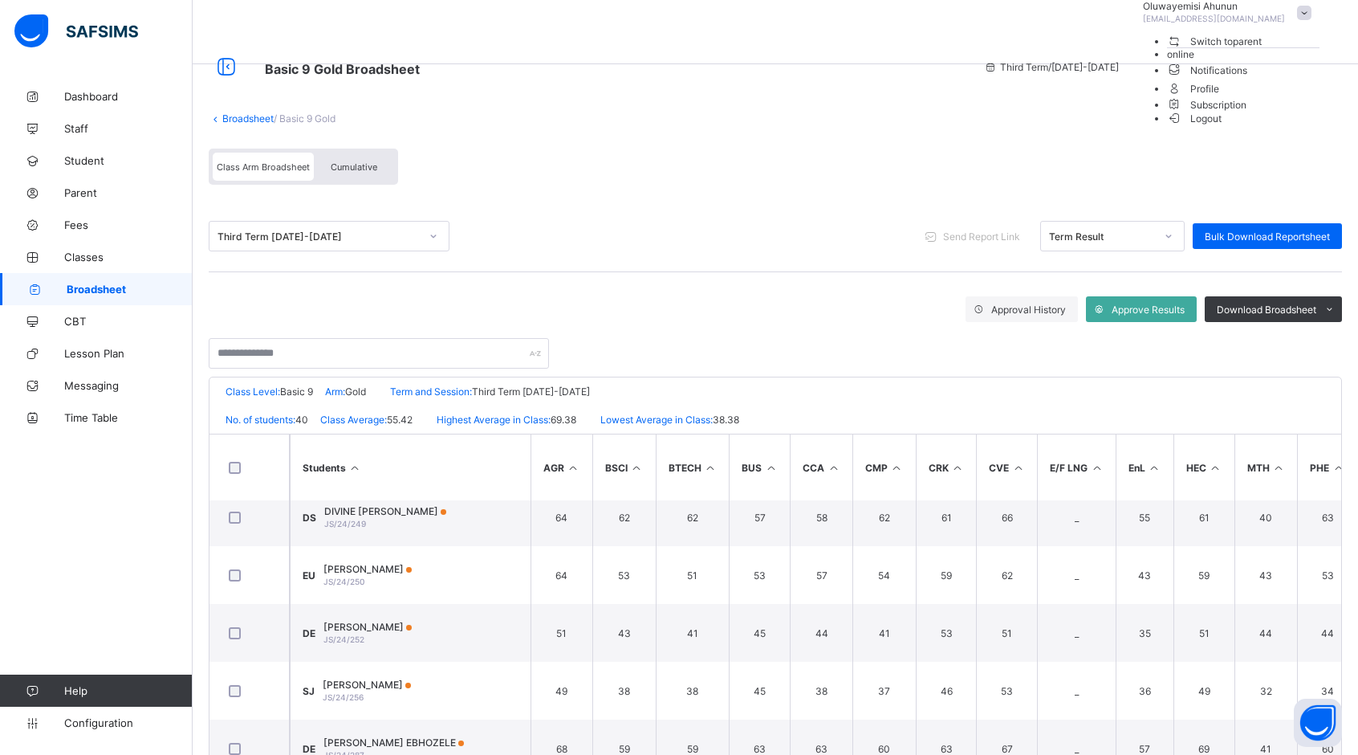
click at [1223, 127] on span "Logout" at bounding box center [1194, 118] width 55 height 17
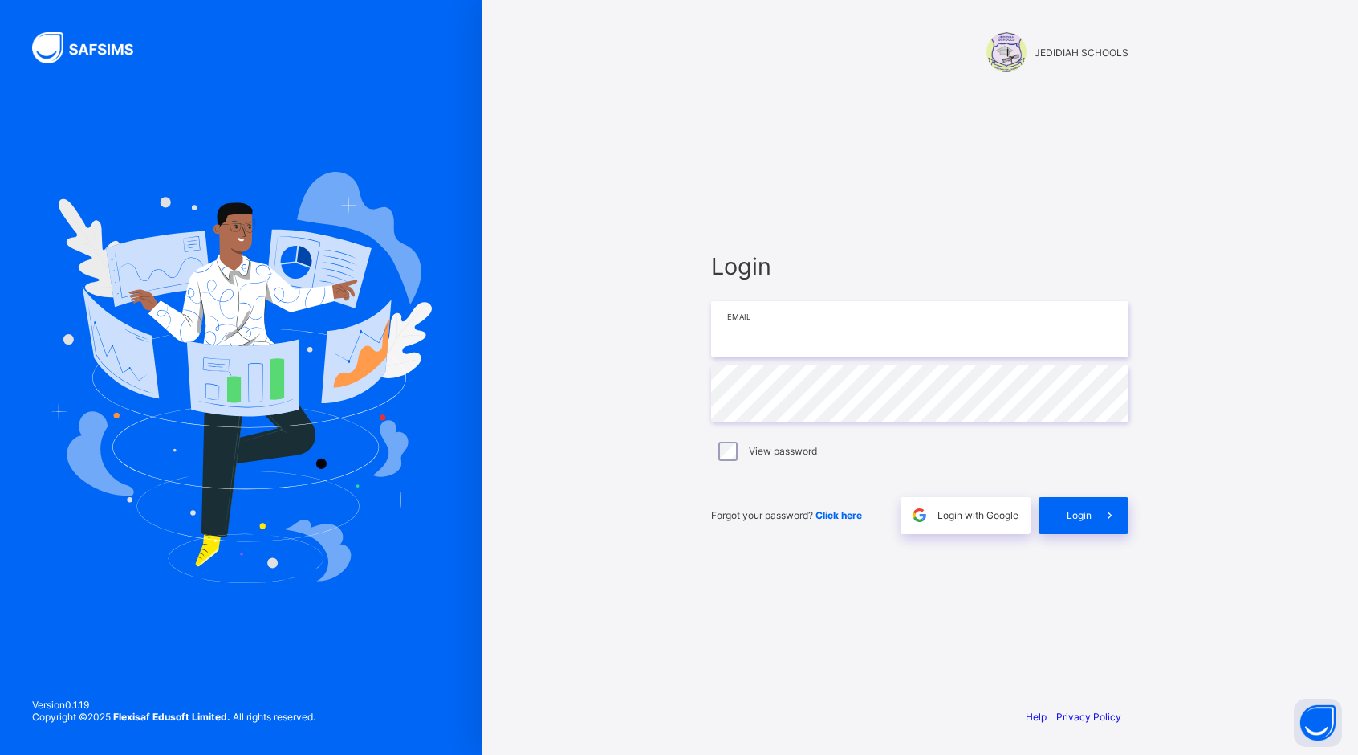
type input "**********"
